Goal: Find specific page/section: Find specific page/section

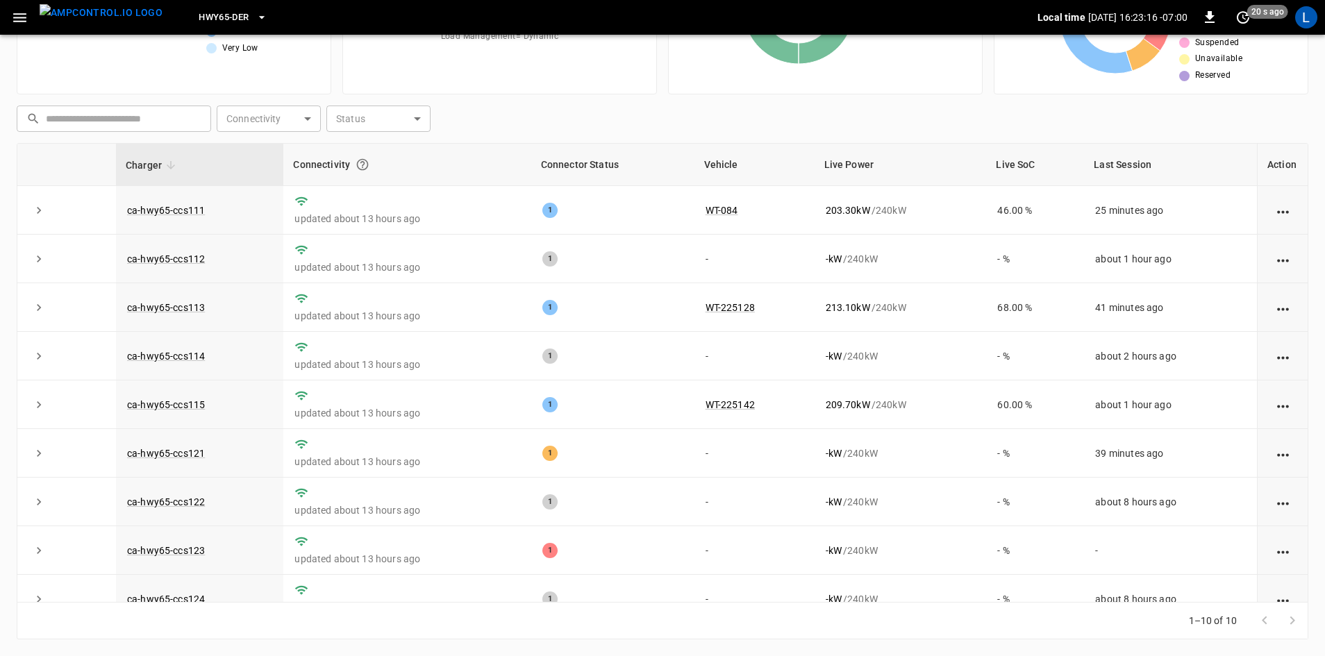
scroll to position [77, 0]
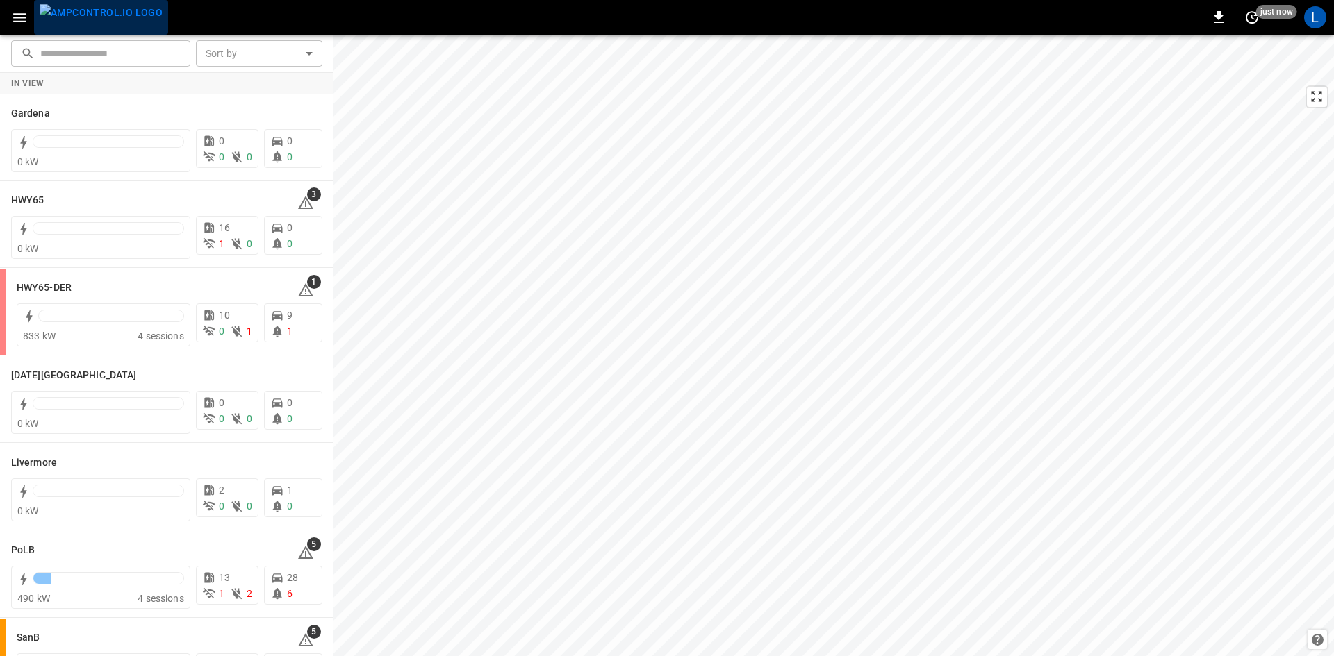
click at [118, 6] on img "menu" at bounding box center [101, 12] width 123 height 17
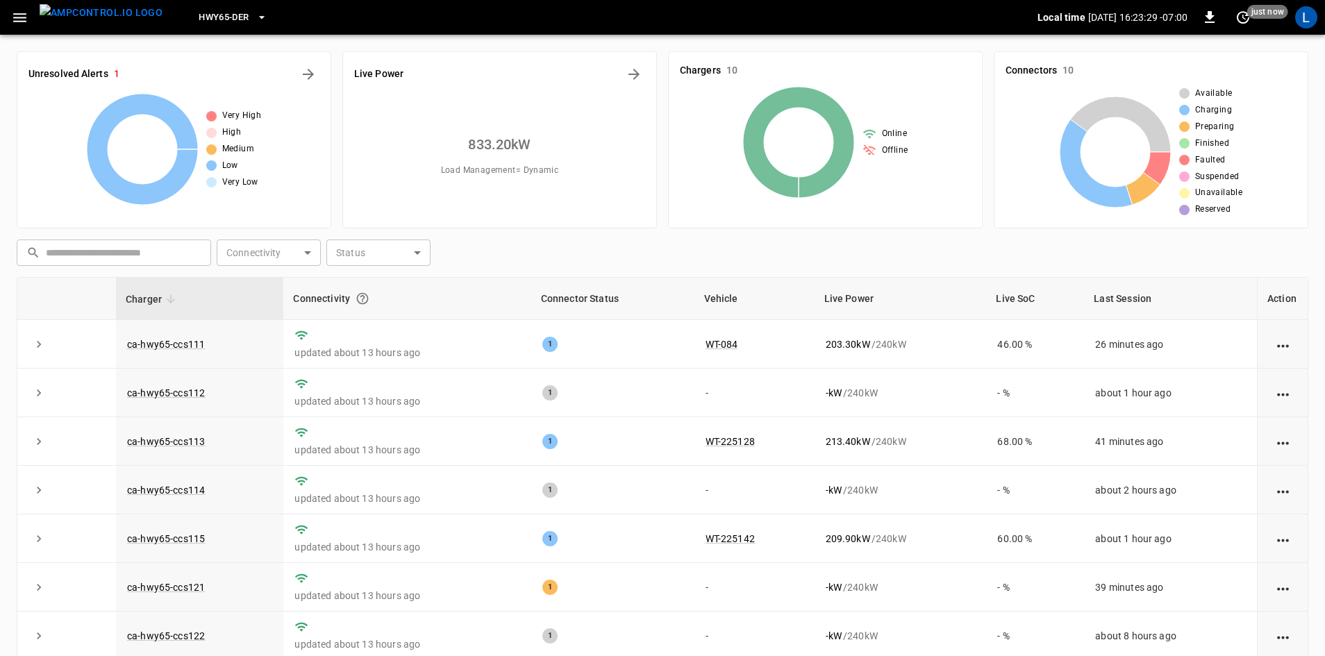
click at [21, 17] on icon "button" at bounding box center [19, 17] width 13 height 9
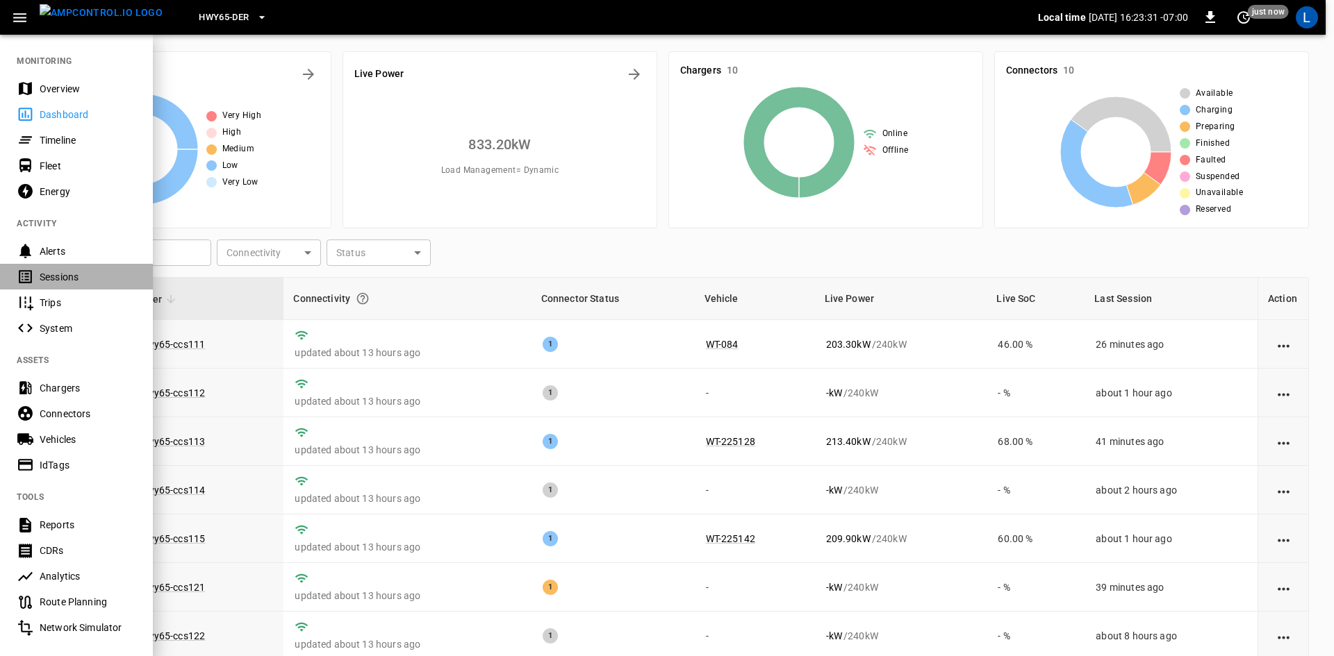
click at [83, 274] on div "Sessions" at bounding box center [88, 277] width 97 height 14
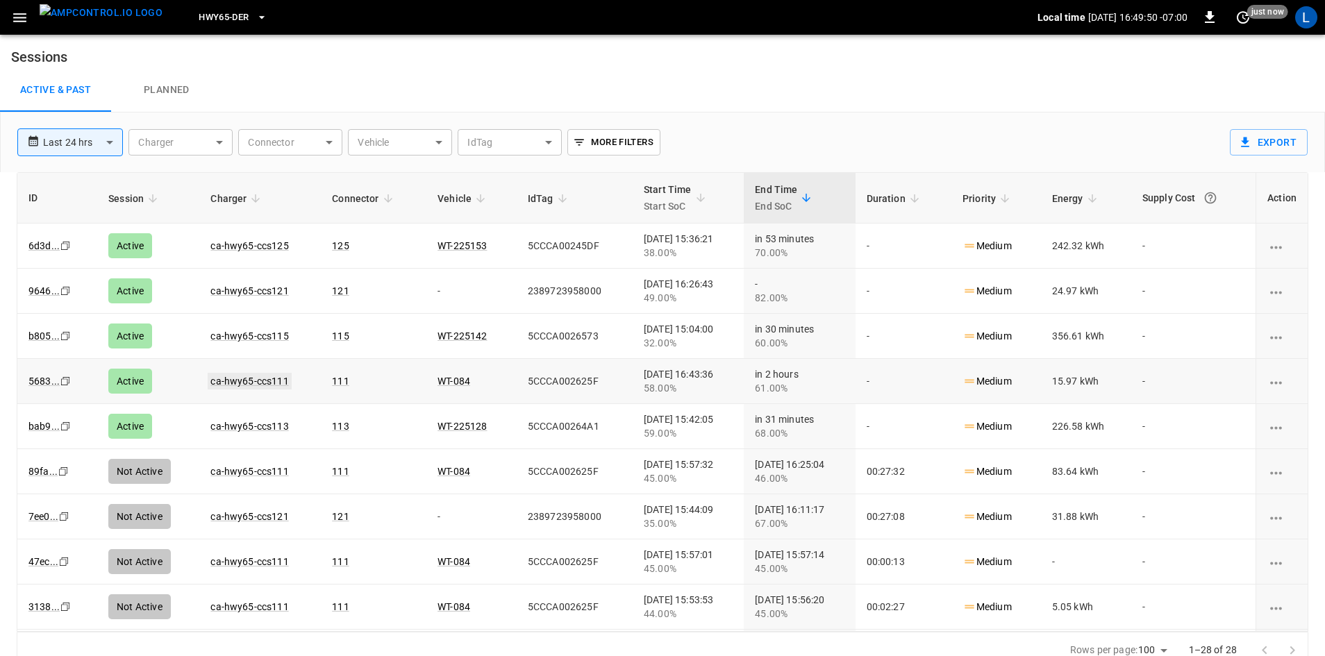
click at [249, 385] on link "ca-hwy65-ccs111" at bounding box center [249, 381] width 83 height 17
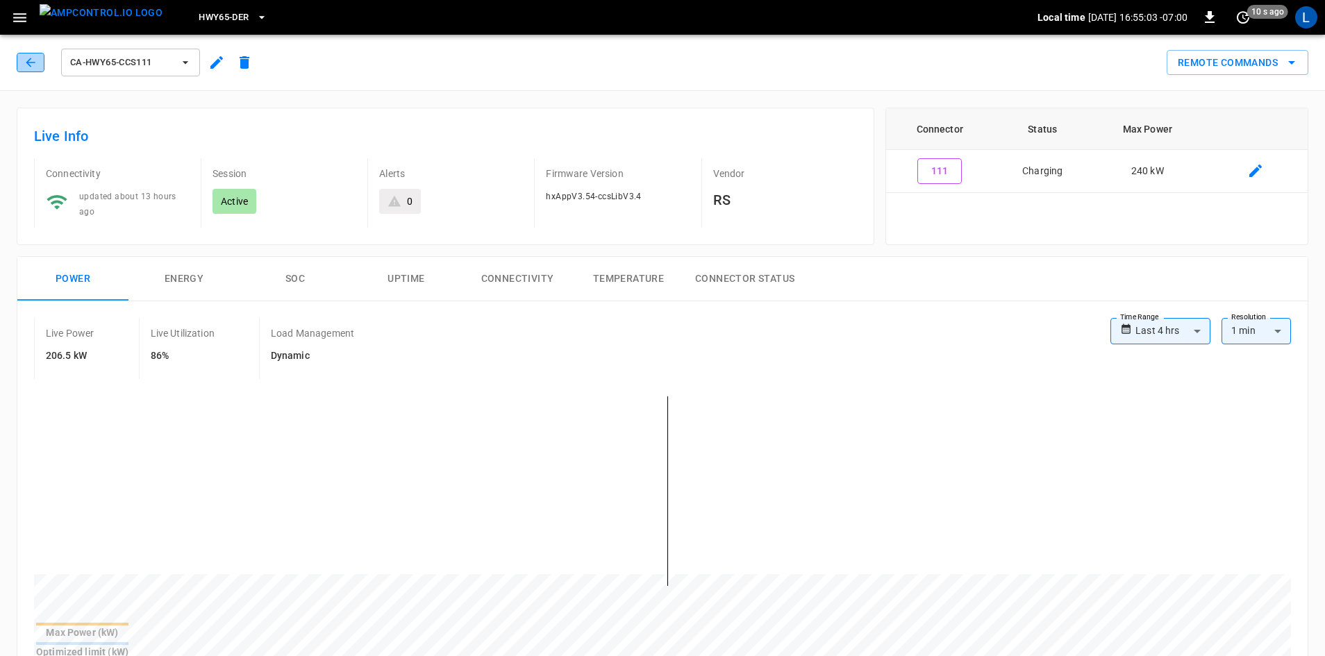
click at [33, 61] on icon "button" at bounding box center [31, 63] width 14 height 14
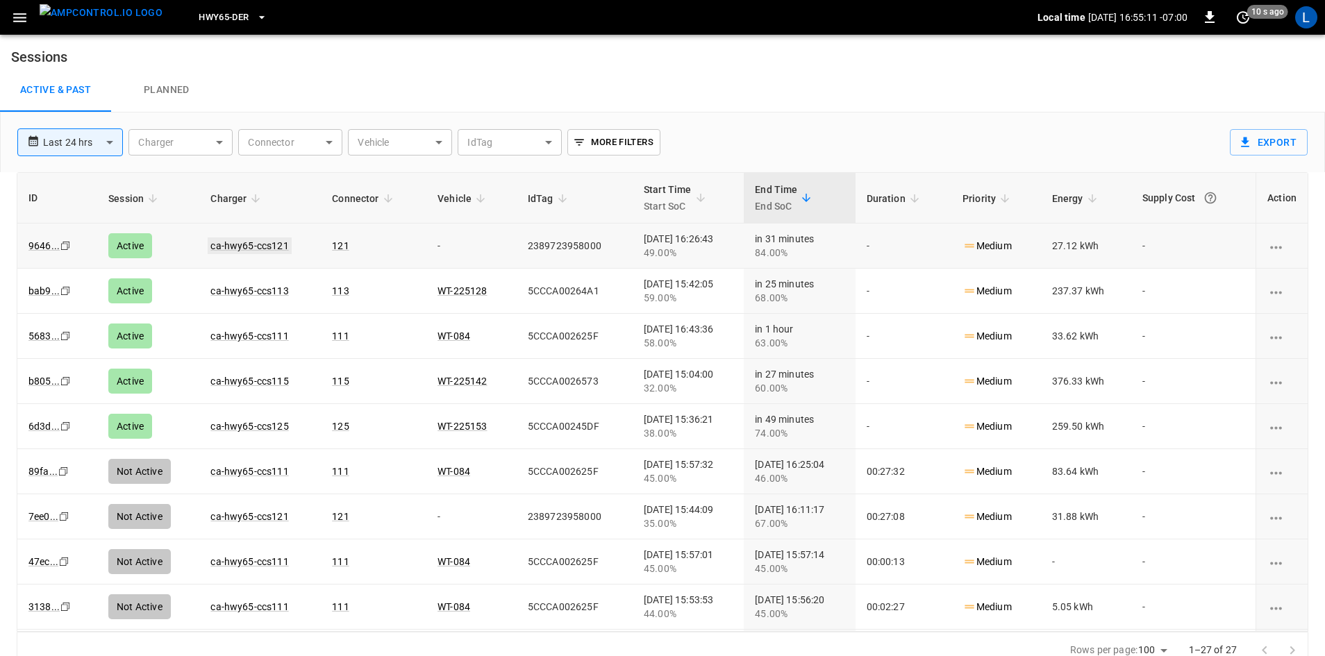
click at [260, 242] on link "ca-hwy65-ccs121" at bounding box center [249, 246] width 83 height 17
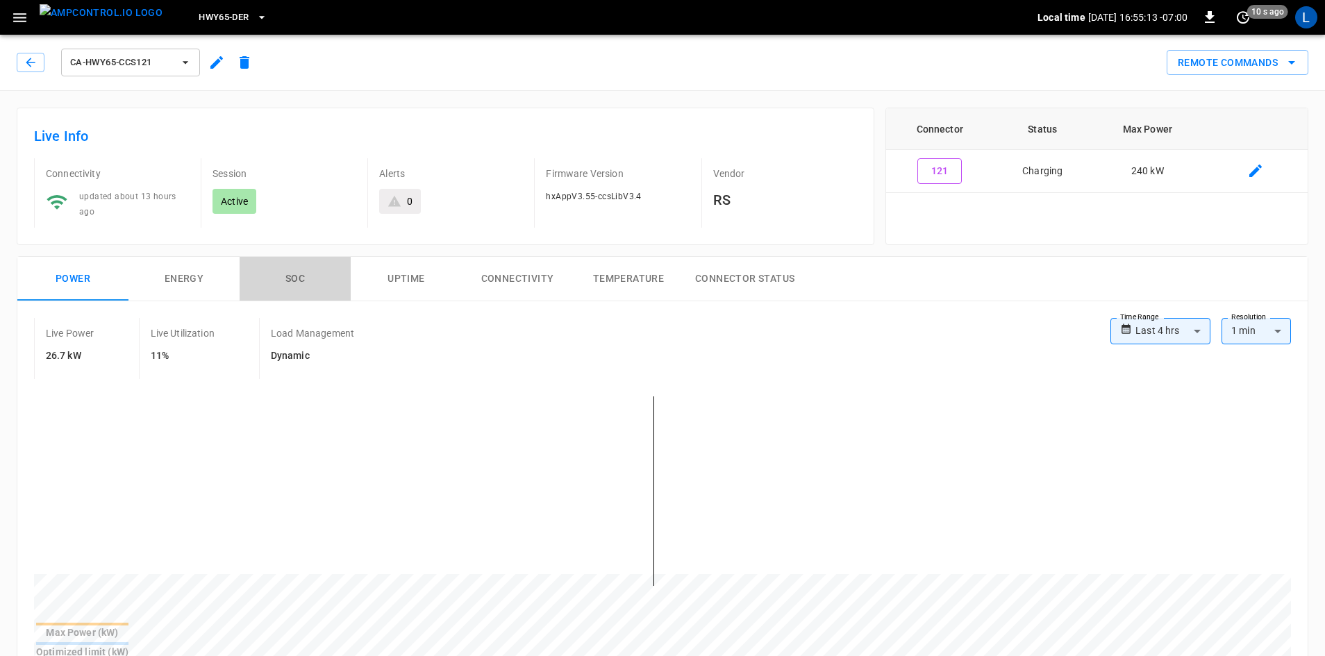
click at [289, 283] on button "SOC" at bounding box center [295, 279] width 111 height 44
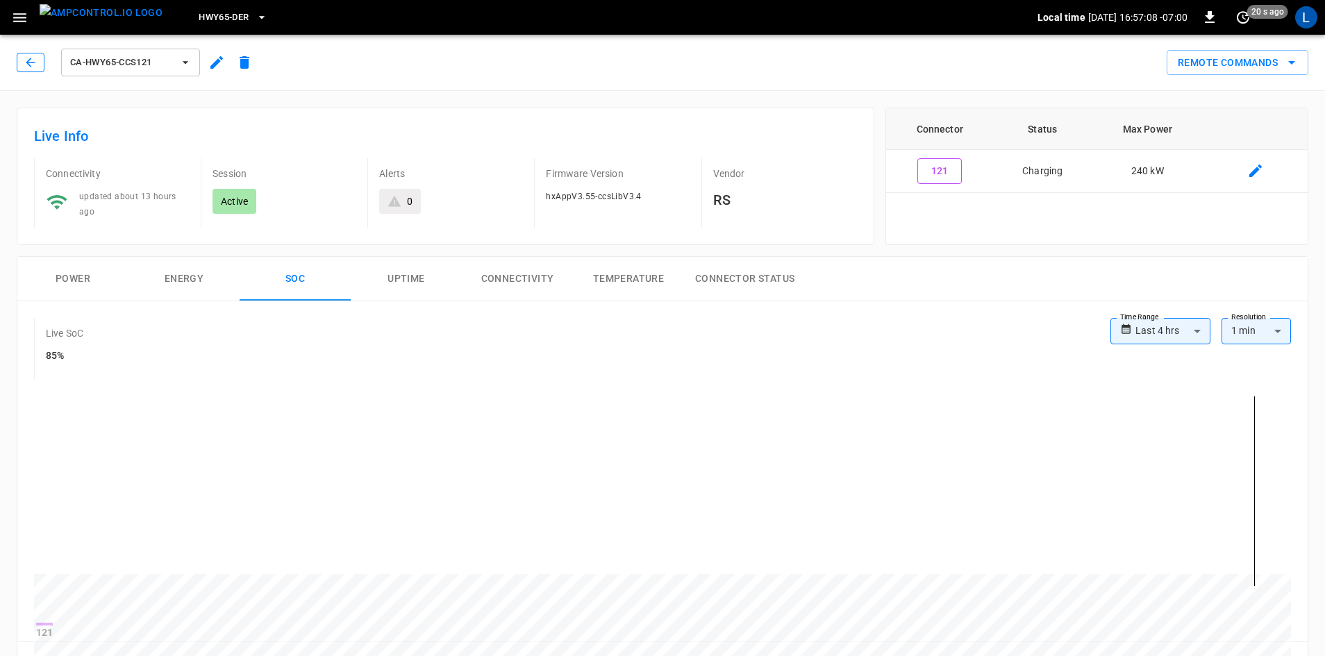
click at [31, 63] on icon "button" at bounding box center [30, 62] width 9 height 9
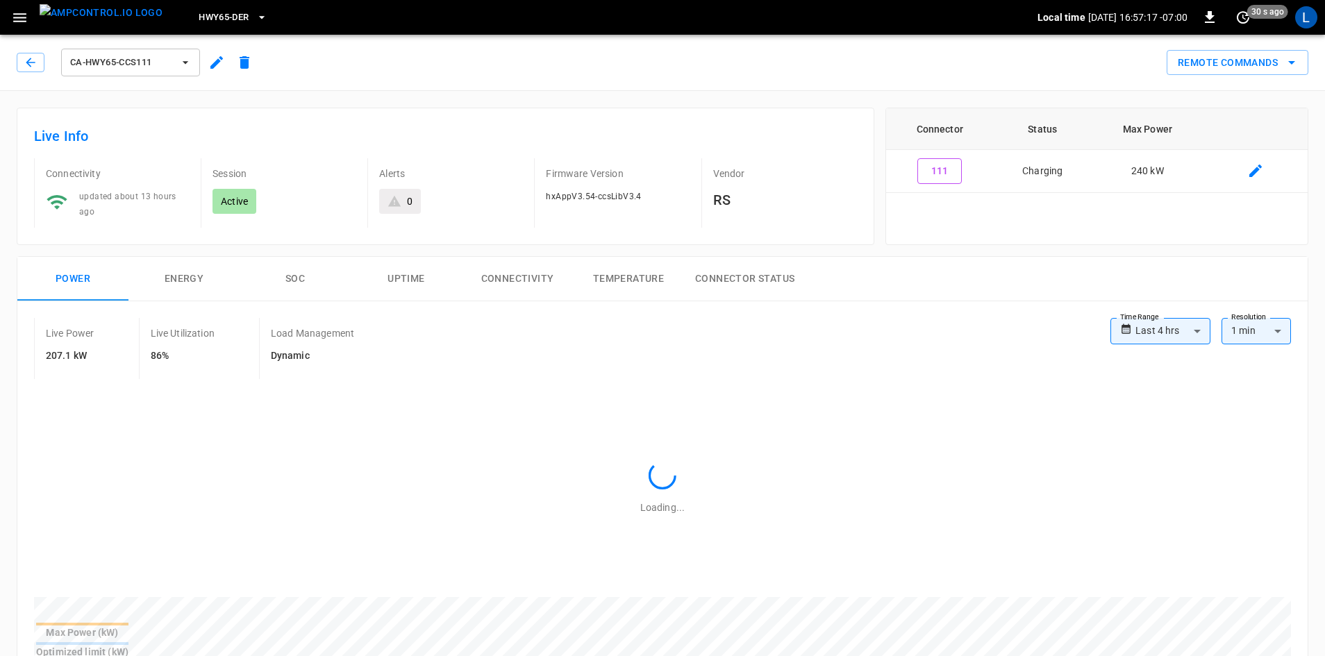
click at [293, 273] on button "SOC" at bounding box center [295, 279] width 111 height 44
